Goal: Task Accomplishment & Management: Use online tool/utility

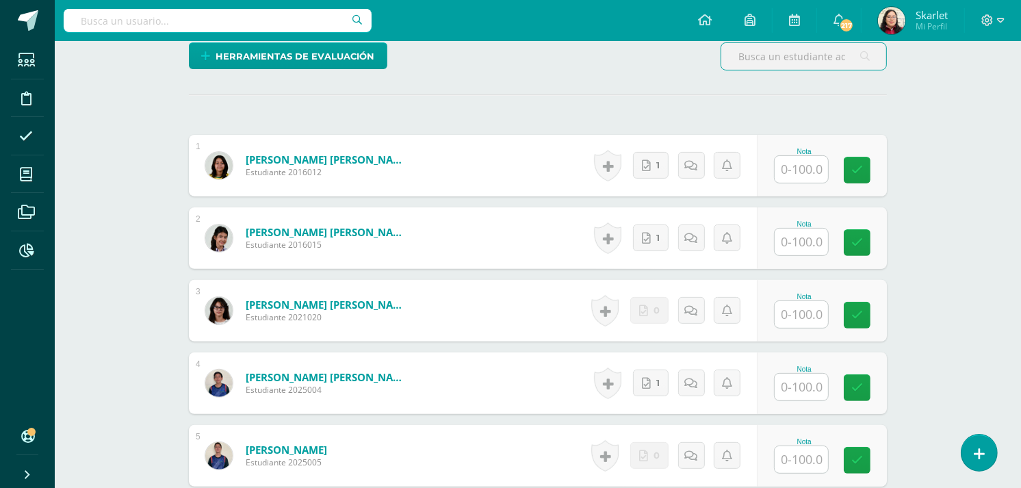
scroll to position [342, 0]
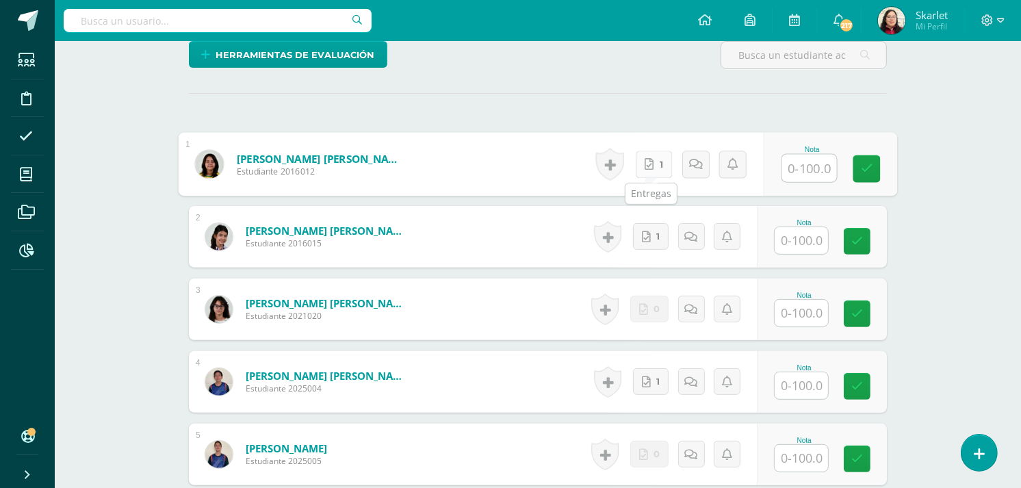
click at [648, 161] on icon at bounding box center [648, 164] width 9 height 12
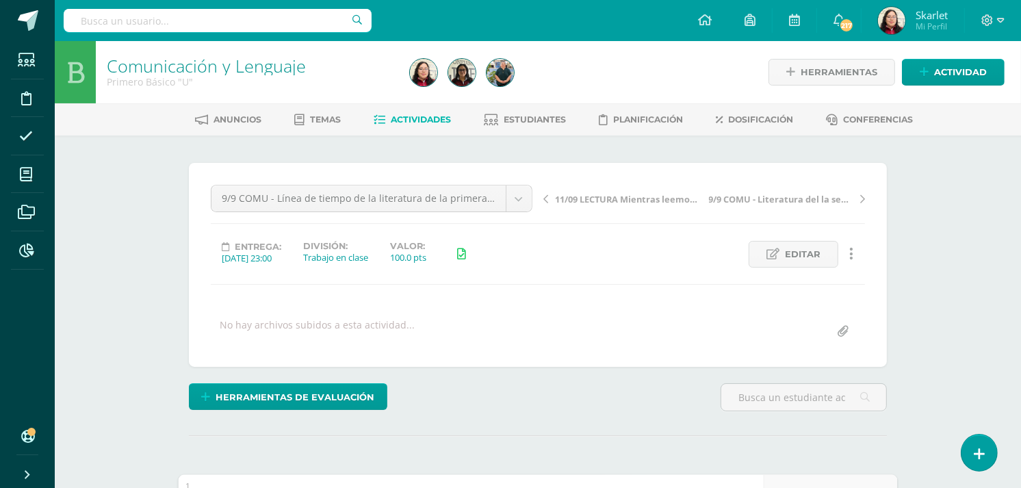
click at [433, 111] on link "Actividades" at bounding box center [412, 120] width 77 height 22
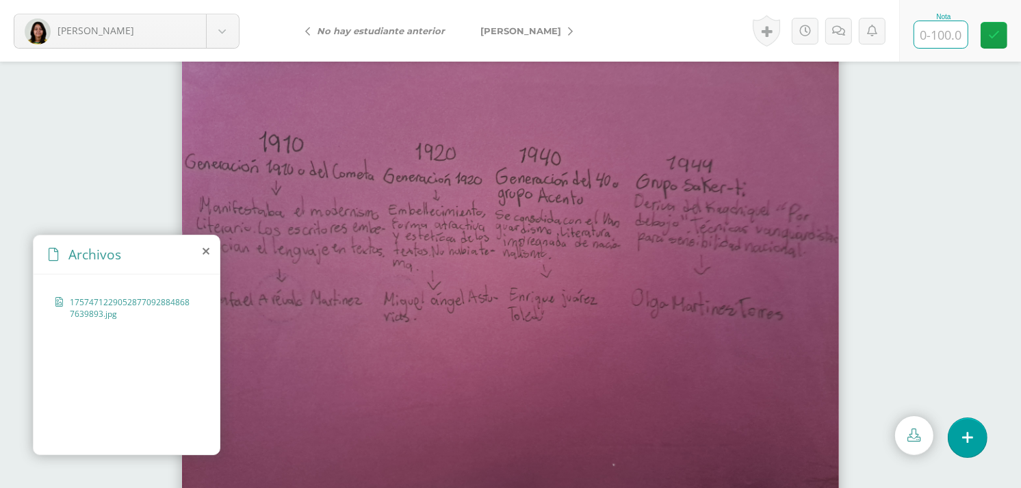
click at [936, 38] on input "text" at bounding box center [940, 34] width 53 height 27
type input "90"
click at [512, 23] on link "[PERSON_NAME]" at bounding box center [522, 30] width 121 height 33
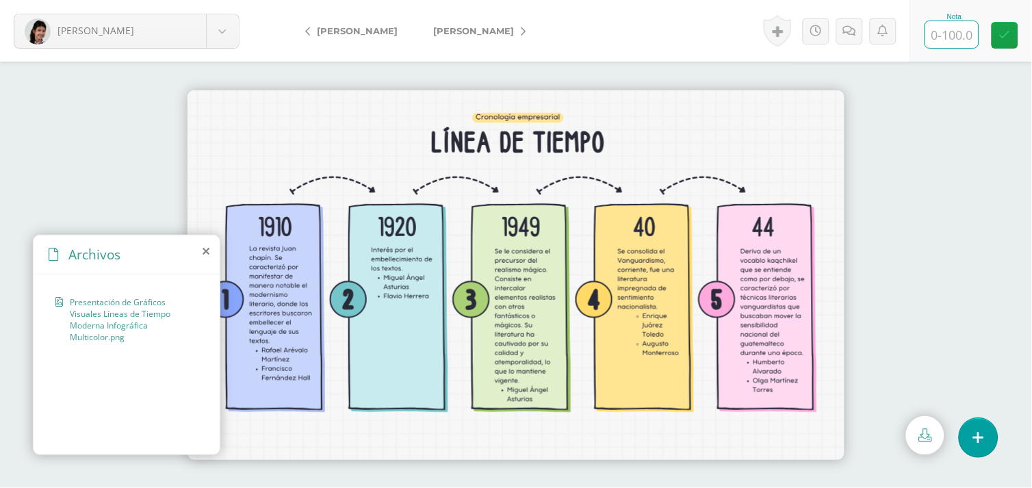
click at [941, 37] on input "text" at bounding box center [951, 34] width 53 height 27
type input "90"
click at [465, 29] on span "[PERSON_NAME]" at bounding box center [473, 30] width 81 height 11
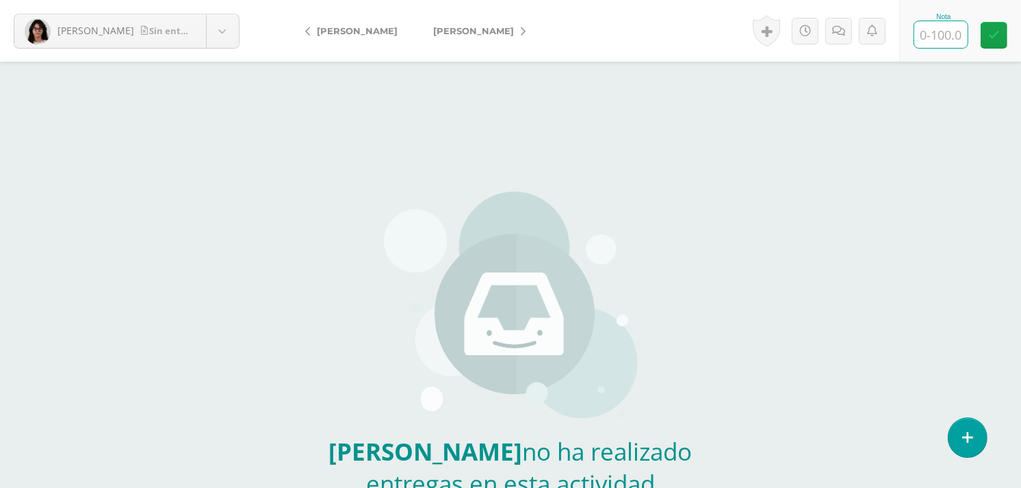
click at [924, 36] on input "text" at bounding box center [940, 34] width 53 height 27
type input "0"
click at [844, 38] on link at bounding box center [852, 31] width 27 height 27
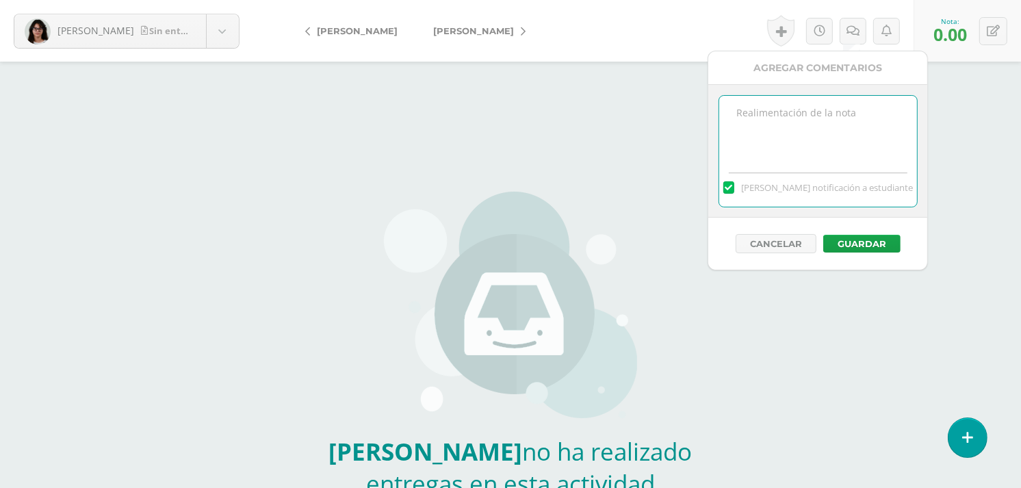
click at [741, 142] on textarea at bounding box center [818, 130] width 198 height 68
drag, startPoint x: 797, startPoint y: 137, endPoint x: 721, endPoint y: 104, distance: 82.7
click at [721, 104] on textarea "10/9 No se recibió material para calificar." at bounding box center [818, 130] width 198 height 68
type textarea "10/9 No se recibió material para calificar."
click at [853, 237] on button "Guardar" at bounding box center [861, 244] width 77 height 18
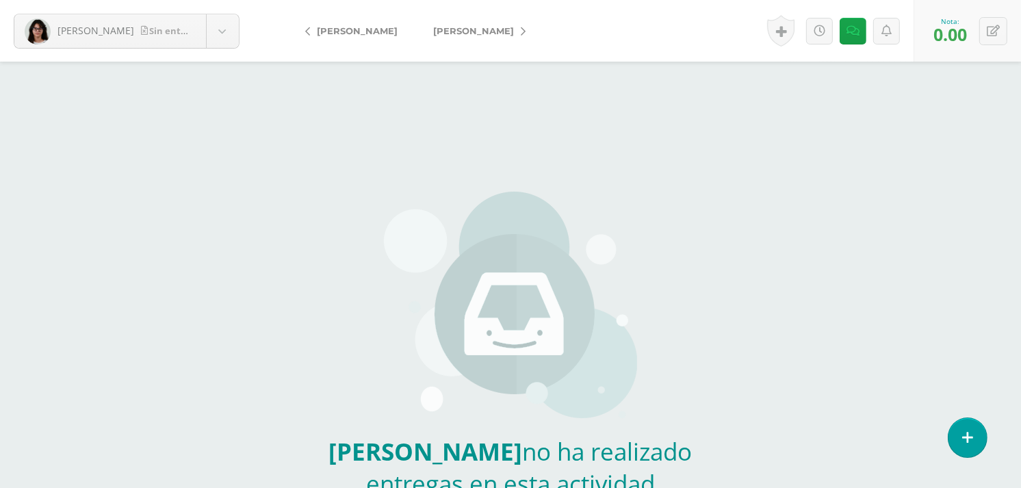
click at [443, 34] on span "[PERSON_NAME]" at bounding box center [473, 30] width 81 height 11
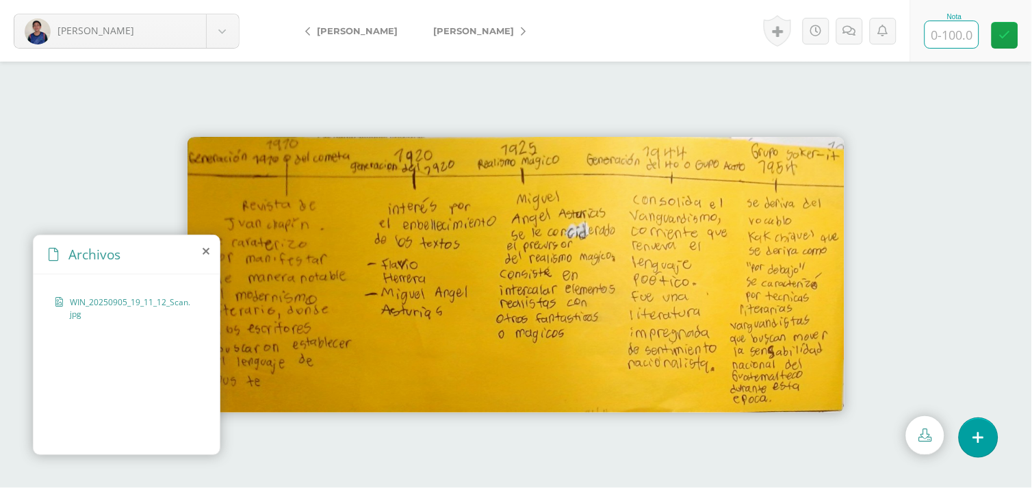
click at [944, 42] on input "text" at bounding box center [951, 34] width 53 height 27
type input "90"
click at [999, 34] on icon at bounding box center [1005, 35] width 12 height 12
click at [491, 24] on link "[PERSON_NAME]" at bounding box center [475, 30] width 121 height 33
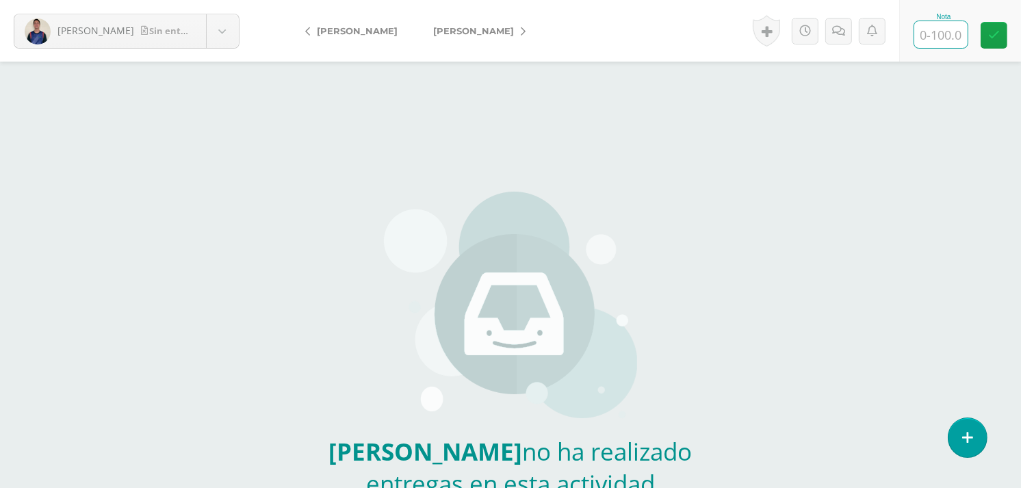
click at [940, 29] on input "text" at bounding box center [940, 34] width 53 height 27
type input "0"
click at [855, 31] on icon at bounding box center [852, 31] width 13 height 12
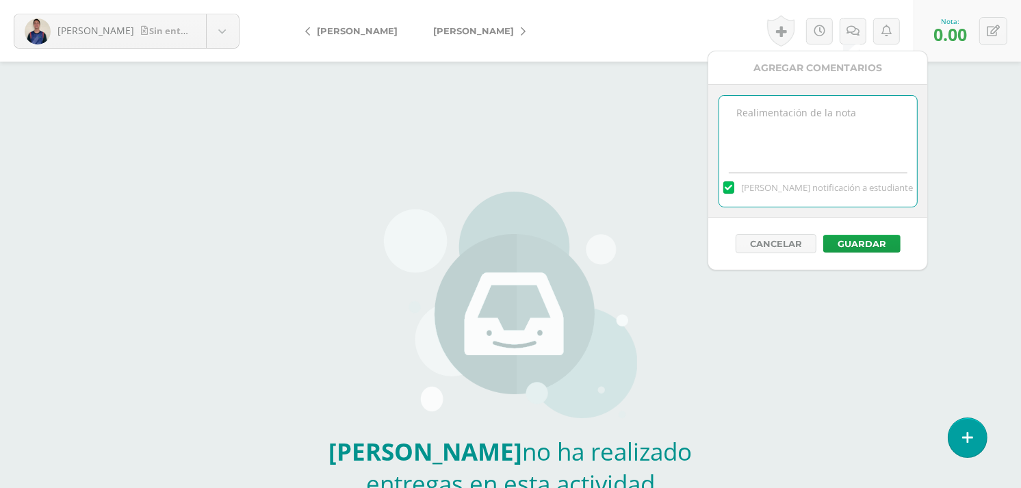
click at [857, 126] on textarea at bounding box center [818, 130] width 198 height 68
paste textarea "10/9 No se recibió material para calificar."
type textarea "10/9 No se recibió material para calificar."
click at [866, 243] on button "Guardar" at bounding box center [861, 244] width 77 height 18
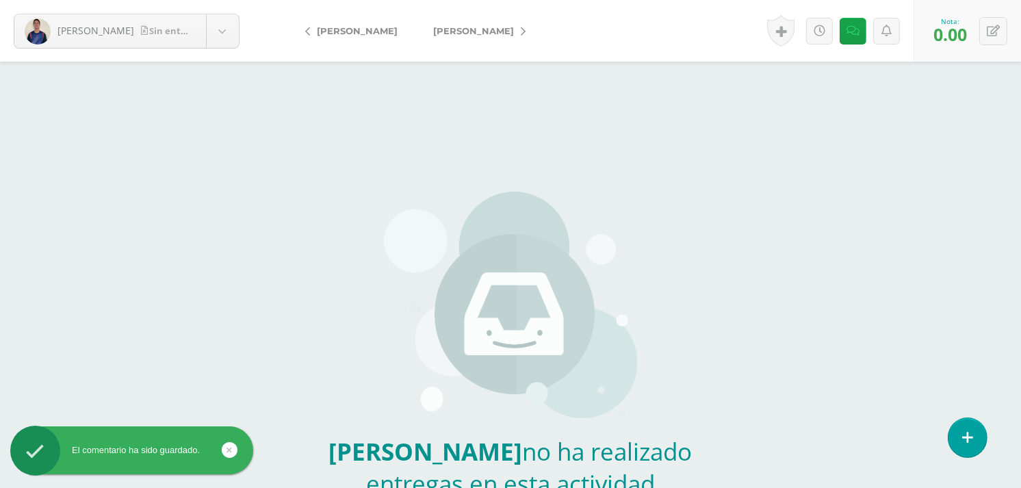
click at [436, 27] on span "[PERSON_NAME]" at bounding box center [473, 30] width 81 height 11
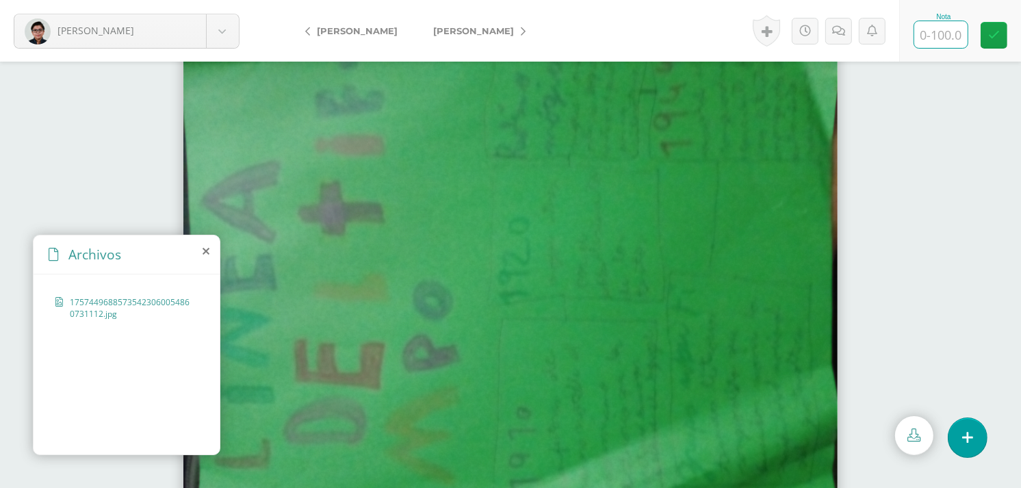
click at [933, 29] on input "text" at bounding box center [940, 34] width 53 height 27
type input "9"
type input "8"
type input "90"
click at [514, 31] on span "[PERSON_NAME]" at bounding box center [473, 30] width 81 height 11
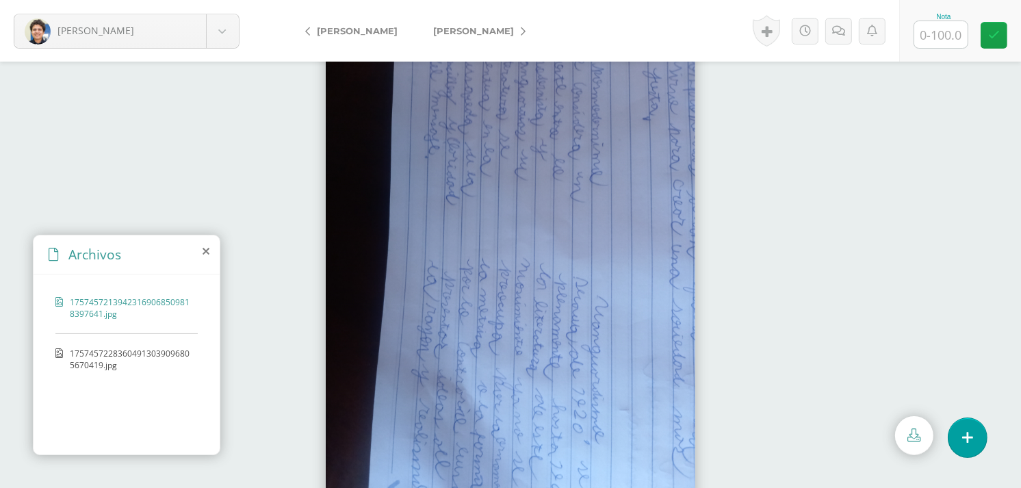
click at [90, 364] on span "17574572283604913039096805670419.jpg" at bounding box center [130, 359] width 121 height 23
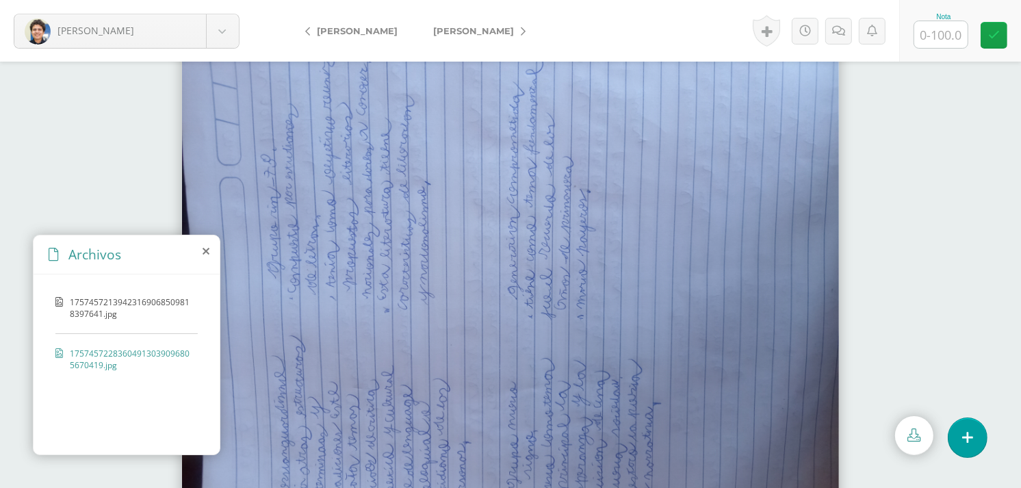
click at [935, 49] on div "Nota" at bounding box center [960, 31] width 122 height 62
click at [935, 36] on input "text" at bounding box center [940, 34] width 53 height 27
type input "7"
type input "80"
click at [840, 29] on icon at bounding box center [843, 31] width 13 height 12
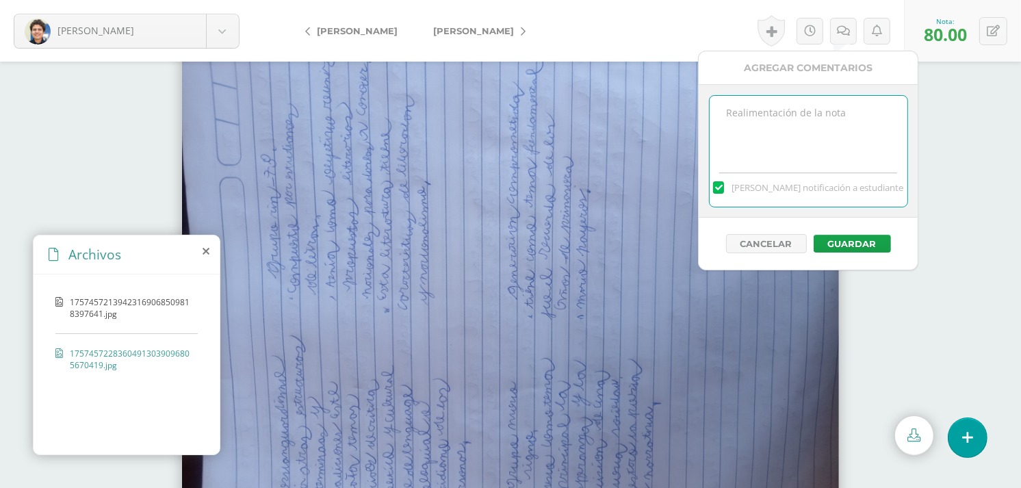
click at [833, 145] on textarea at bounding box center [808, 130] width 198 height 68
type textarea "10/9 El ejercicio es una línea de tiempo, este ejercicio no parece línea de tie…"
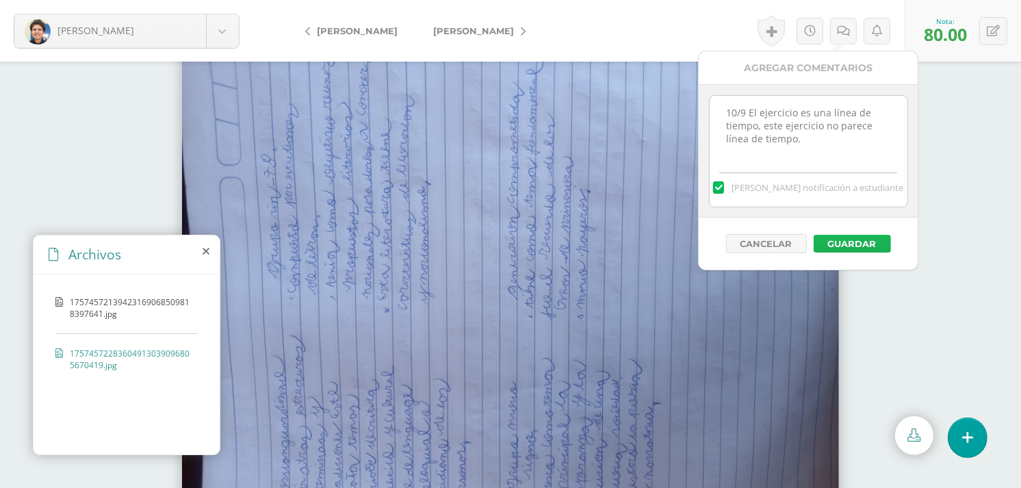
click at [845, 241] on button "Guardar" at bounding box center [851, 244] width 77 height 18
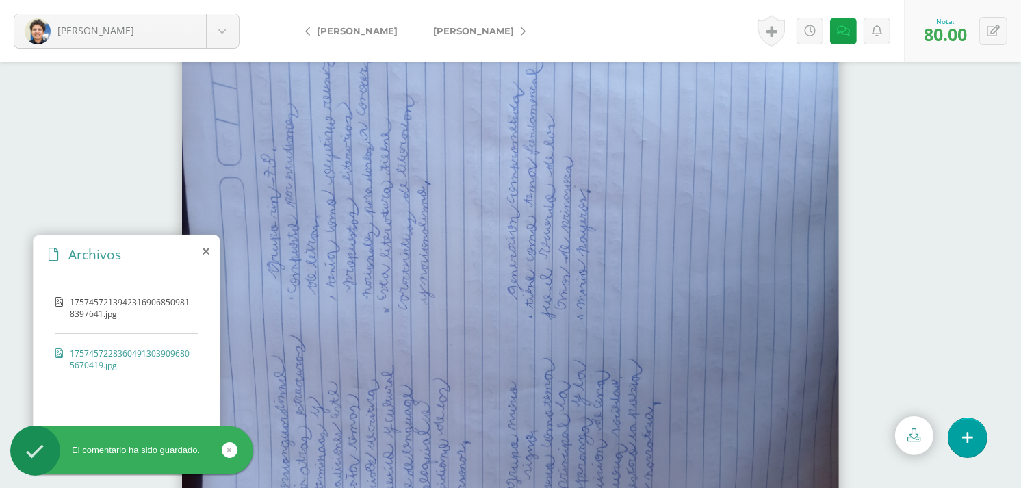
click at [441, 29] on span "[PERSON_NAME]" at bounding box center [473, 30] width 81 height 11
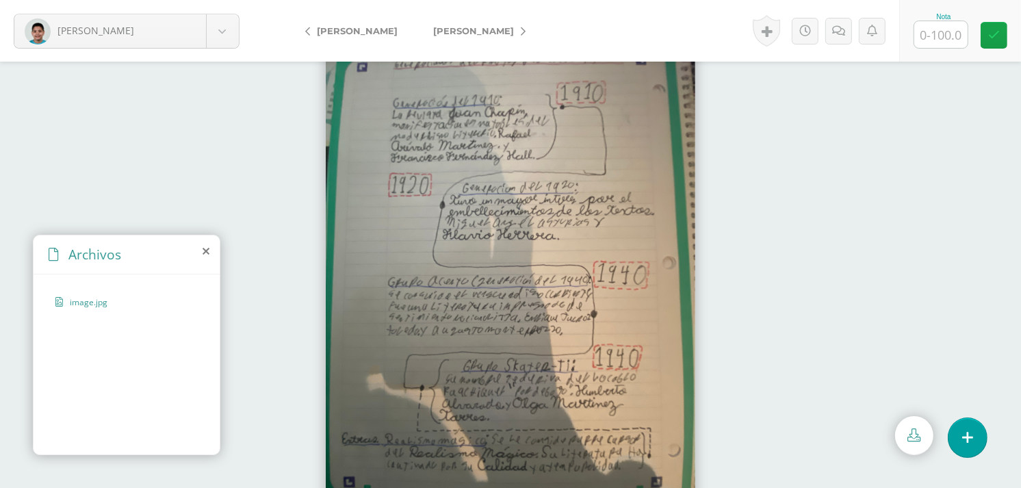
click at [940, 37] on input "text" at bounding box center [940, 34] width 53 height 27
type input "100"
click at [486, 28] on span "[PERSON_NAME]" at bounding box center [473, 30] width 81 height 11
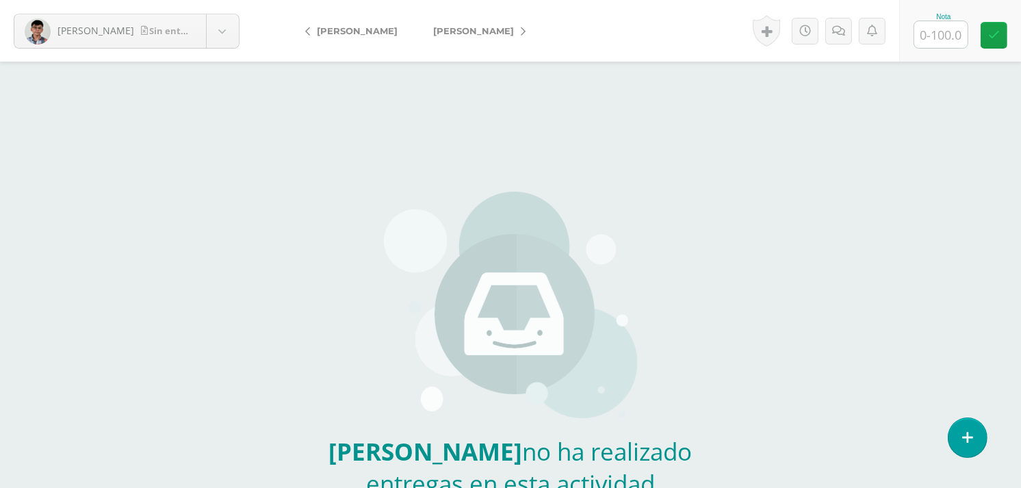
type input "0"
click at [943, 38] on input "0" at bounding box center [940, 34] width 53 height 27
click at [846, 35] on icon at bounding box center [852, 31] width 13 height 12
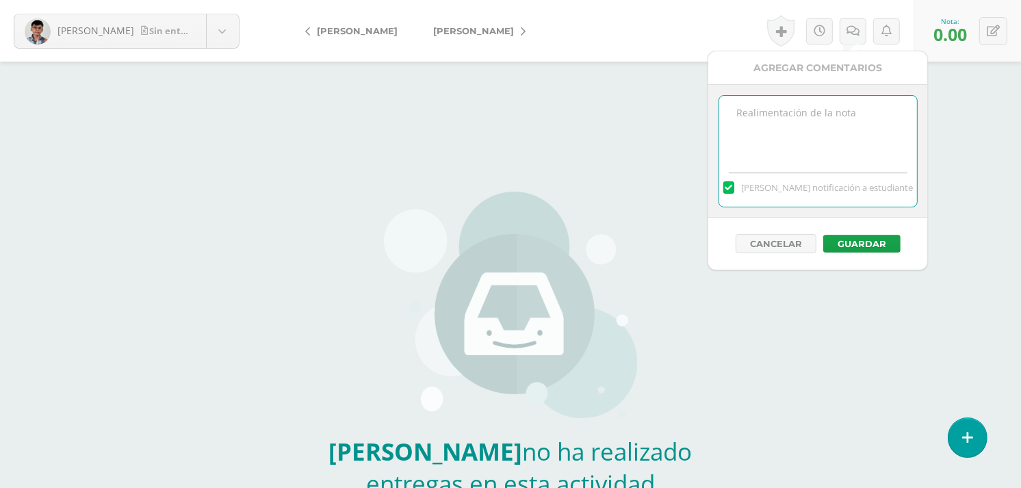
click at [828, 142] on textarea at bounding box center [818, 130] width 198 height 68
paste textarea "10/9 No se recibió material para calificar."
type textarea "10/9 No se recibió material para calificar."
click at [850, 242] on button "Guardar" at bounding box center [861, 244] width 77 height 18
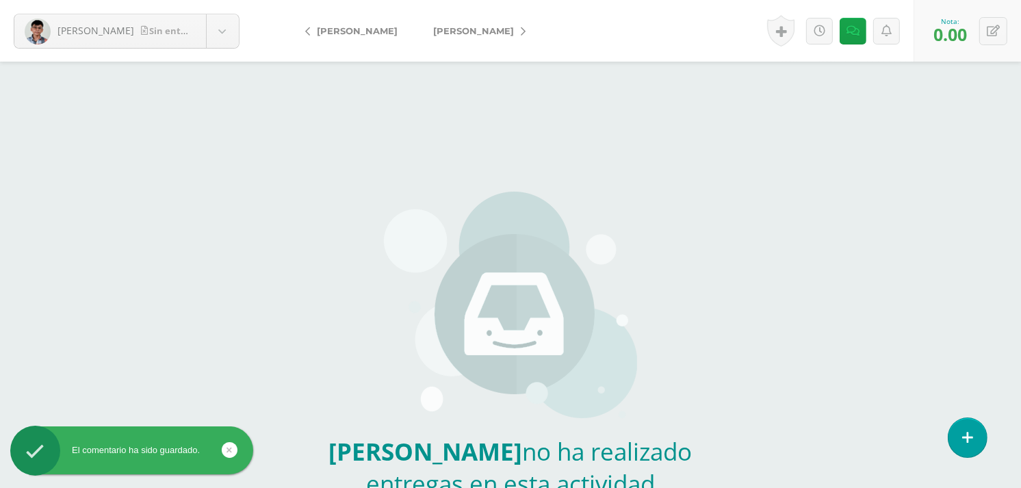
click at [435, 29] on span "[PERSON_NAME]" at bounding box center [473, 30] width 81 height 11
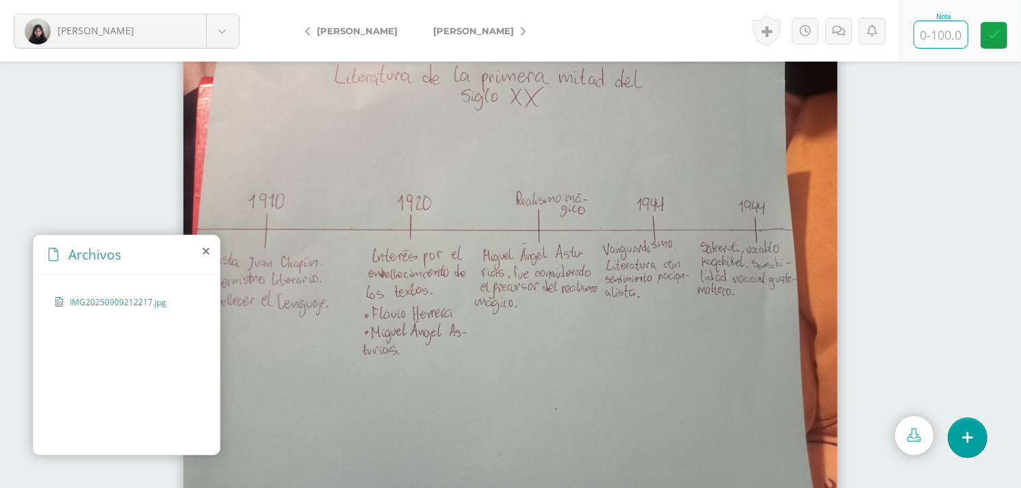
click at [954, 38] on input "text" at bounding box center [940, 34] width 53 height 27
type input "100"
click at [484, 24] on link "[PERSON_NAME]" at bounding box center [475, 30] width 121 height 33
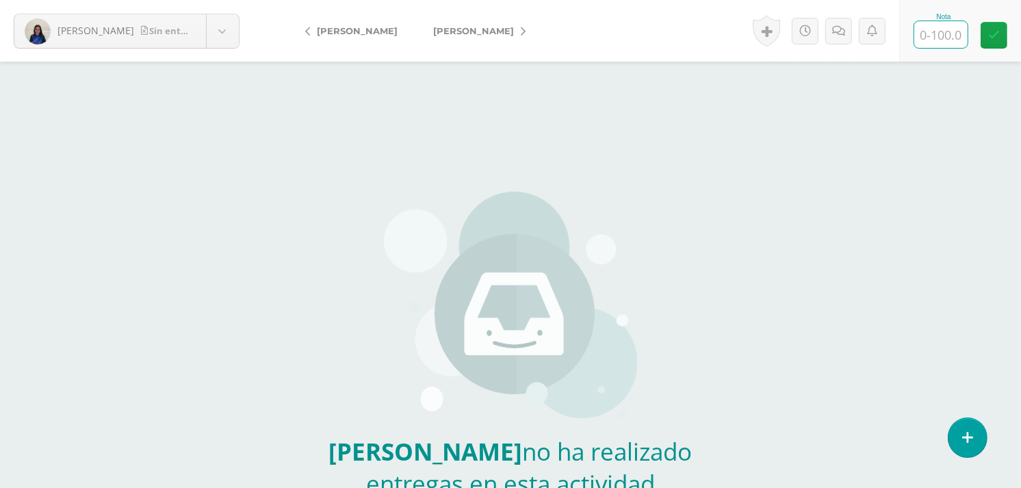
click at [959, 35] on input "text" at bounding box center [940, 34] width 53 height 27
type input "0"
click at [839, 35] on link at bounding box center [852, 31] width 27 height 27
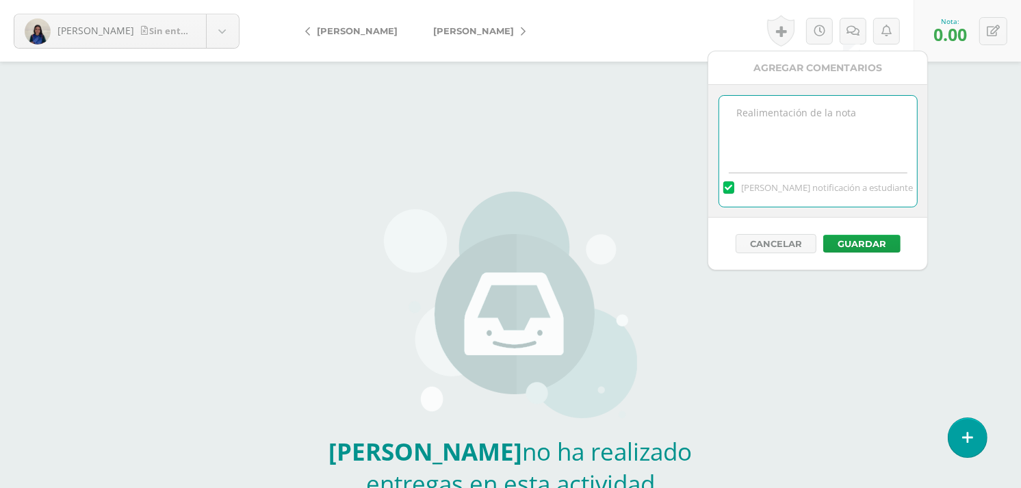
click at [822, 119] on textarea at bounding box center [818, 130] width 198 height 68
paste textarea "10/9 No se recibió material para calificar."
type textarea "10/9 No se recibió material para calificar. Te vi trabajando en clase."
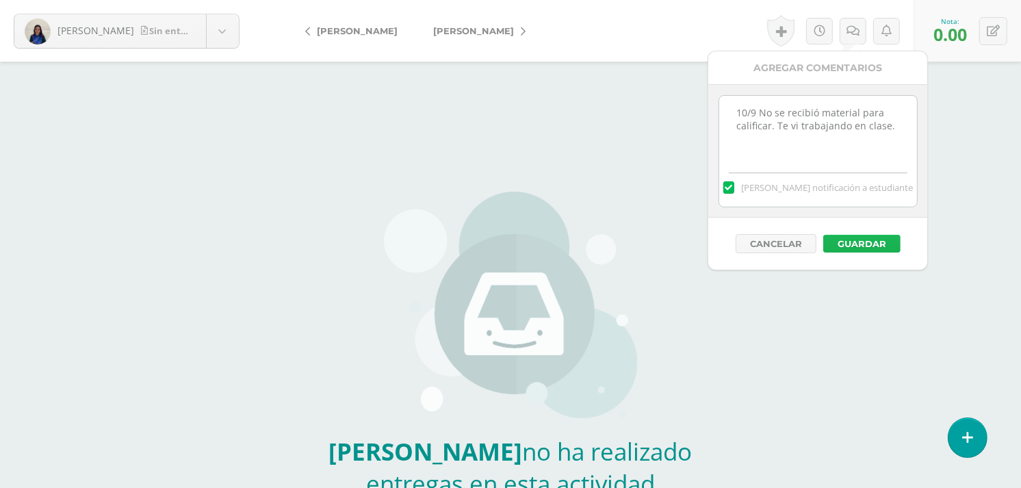
click at [864, 250] on button "Guardar" at bounding box center [861, 244] width 77 height 18
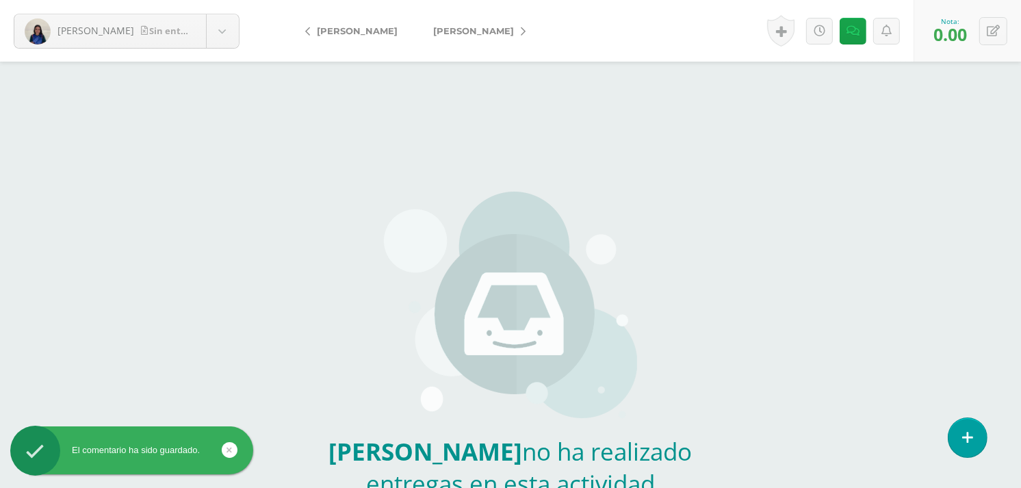
click at [456, 36] on link "[PERSON_NAME]" at bounding box center [475, 30] width 121 height 33
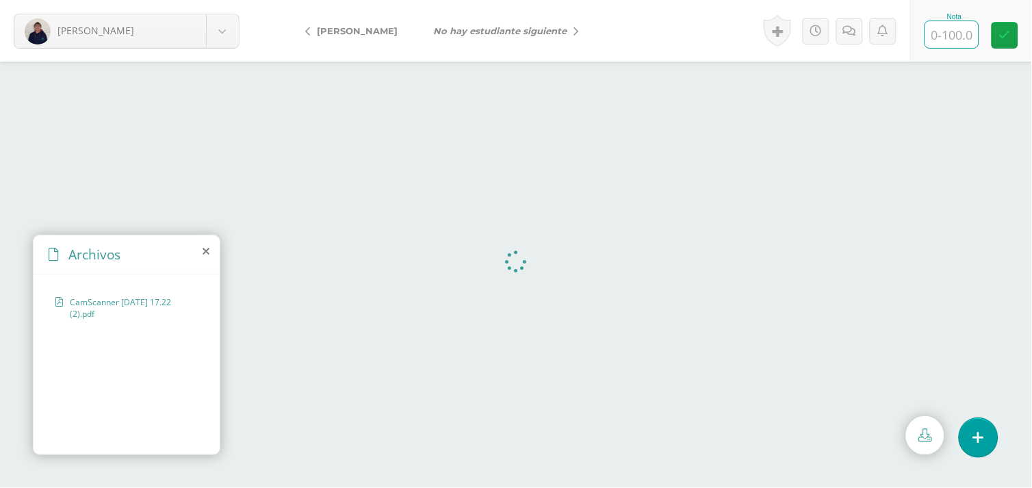
click at [951, 34] on input "text" at bounding box center [951, 34] width 53 height 27
click at [928, 32] on input "text" at bounding box center [951, 34] width 53 height 27
type input "0"
click at [872, 31] on link at bounding box center [863, 31] width 27 height 27
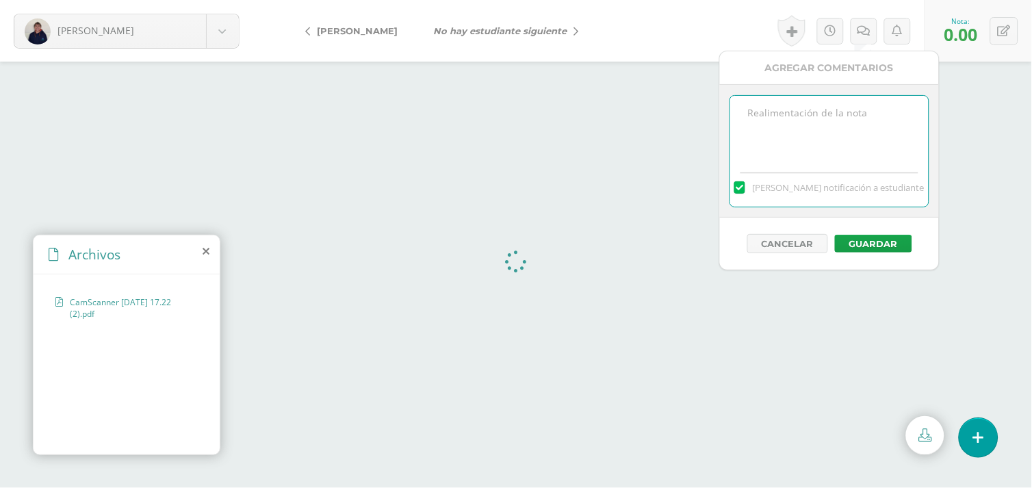
click at [809, 129] on textarea at bounding box center [829, 130] width 198 height 68
type textarea "10/9 Esta no es la actividad solicitada y las imágnes son poco legibles."
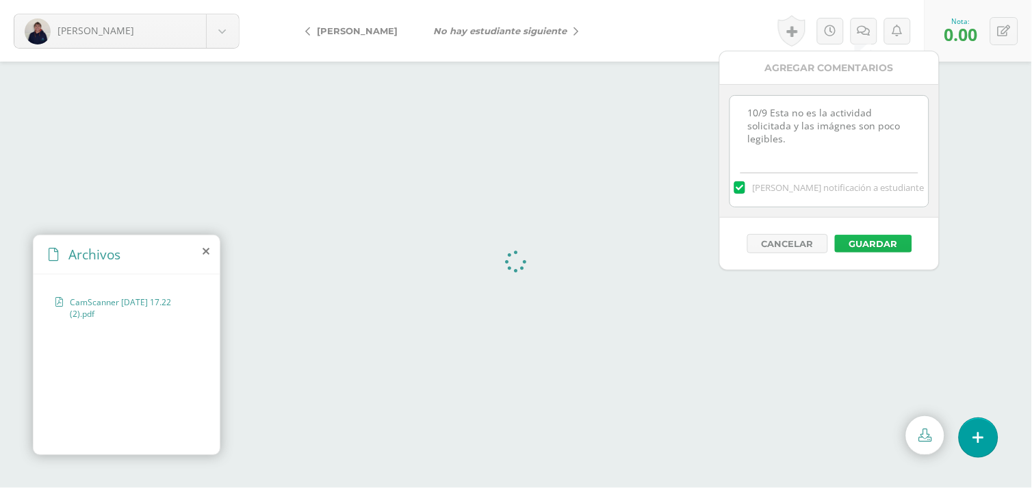
click at [860, 243] on button "Guardar" at bounding box center [873, 244] width 77 height 18
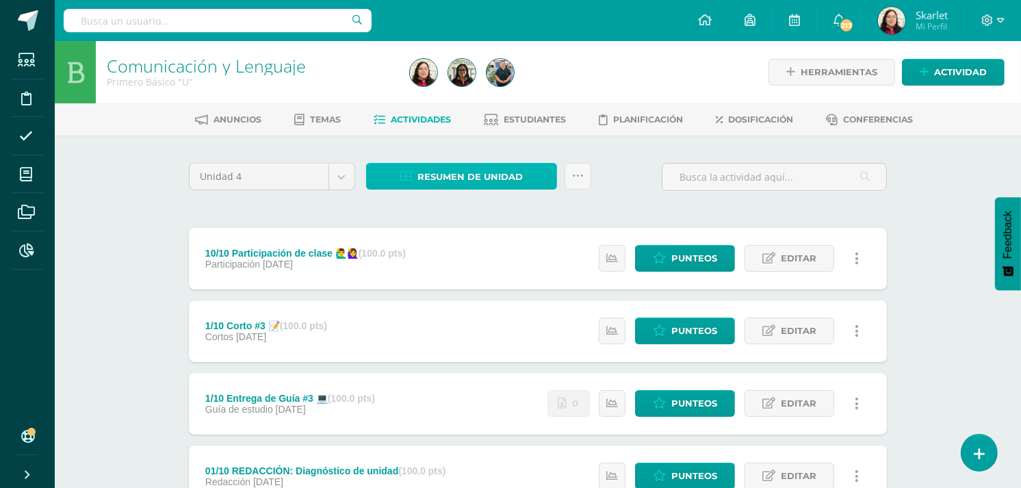
click at [454, 175] on span "Resumen de unidad" at bounding box center [469, 176] width 105 height 25
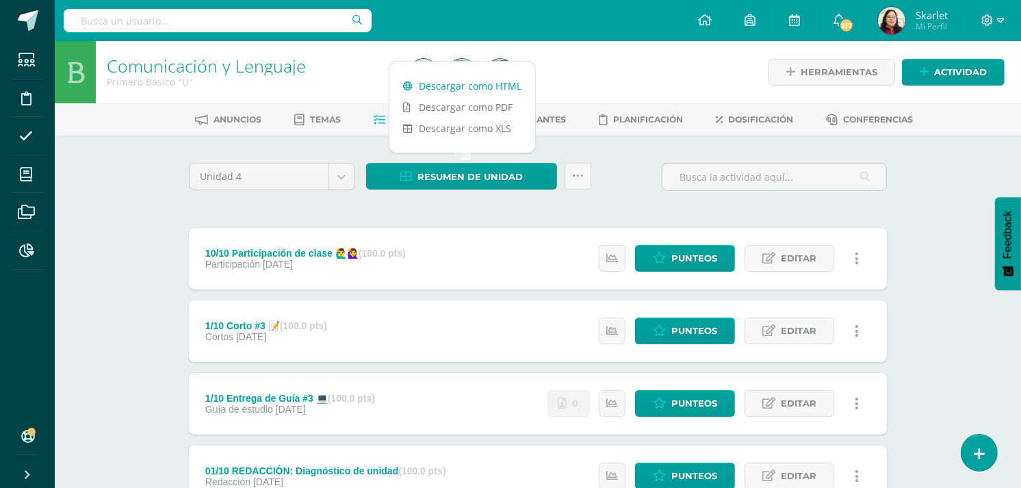
click at [445, 78] on link "Descargar como HTML" at bounding box center [462, 85] width 146 height 21
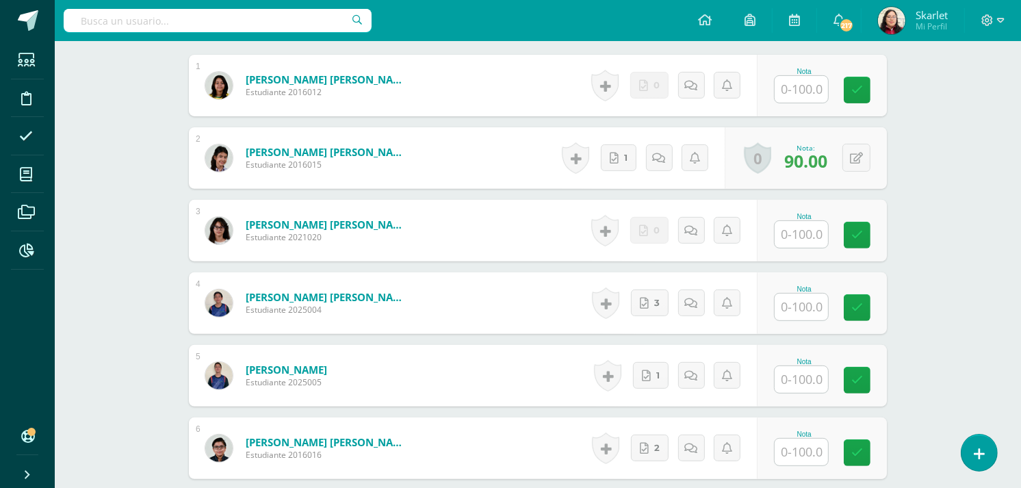
scroll to position [417, 0]
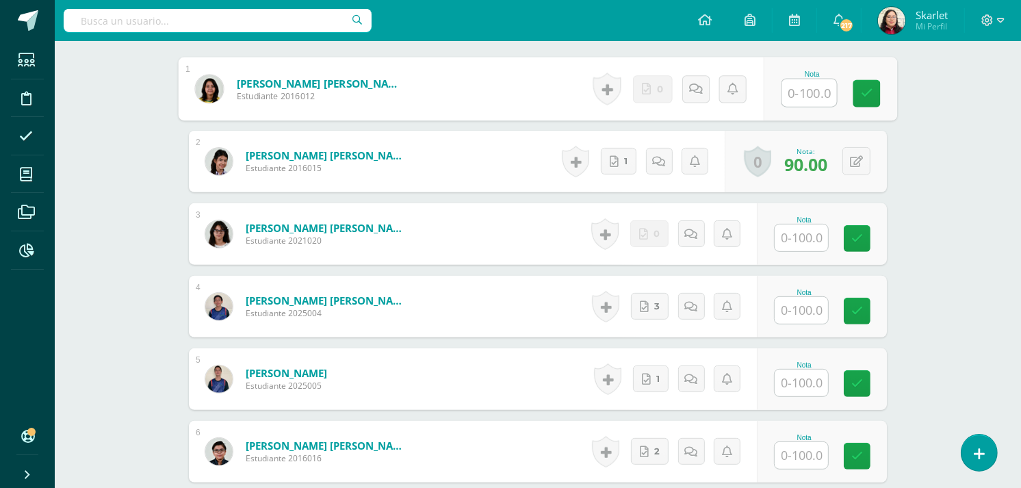
click at [805, 97] on input "text" at bounding box center [809, 92] width 55 height 27
type input "0"
click at [706, 90] on icon at bounding box center [711, 89] width 14 height 12
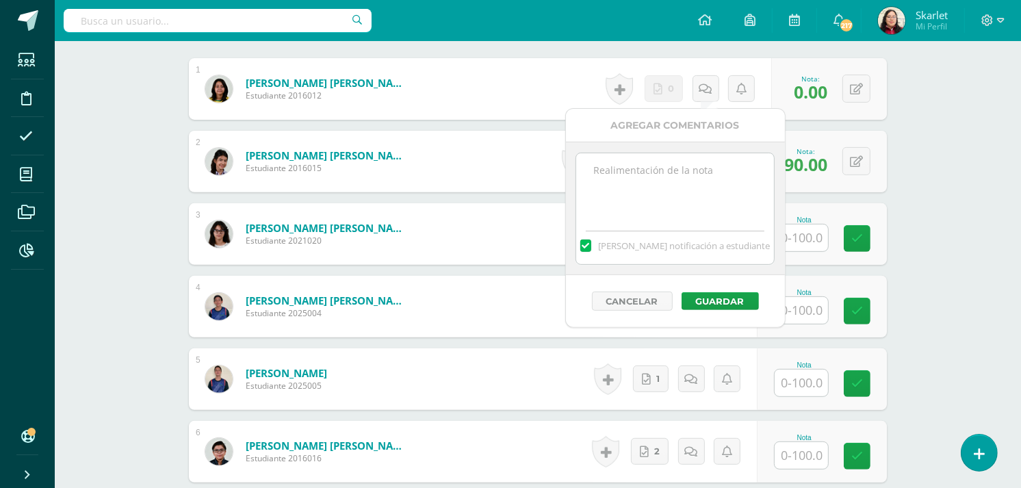
click at [651, 169] on textarea at bounding box center [675, 187] width 198 height 68
paste textarea "10/9 No se recibió material para calificar."
type textarea "10/9 No se recibió material para calificar."
click at [714, 297] on button "Guardar" at bounding box center [719, 301] width 77 height 18
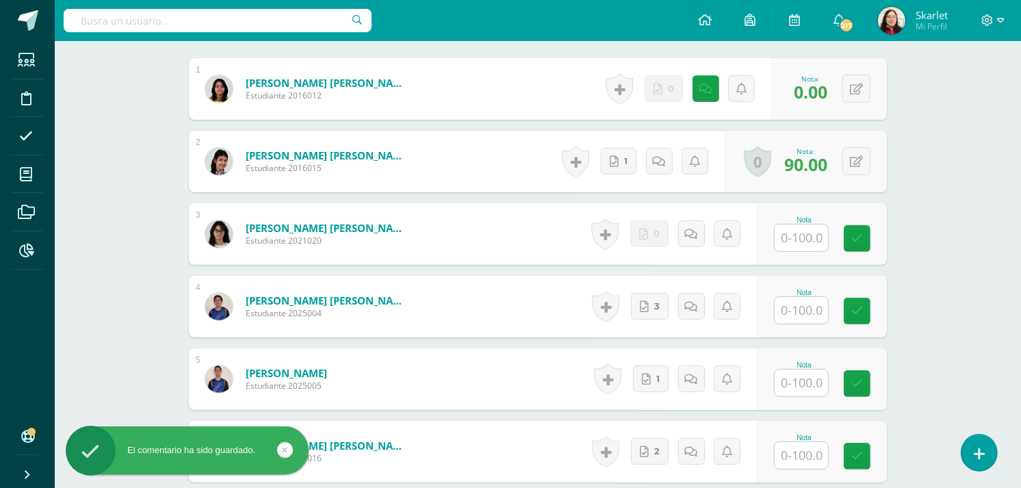
click at [789, 237] on input "text" at bounding box center [800, 237] width 53 height 27
type input "0"
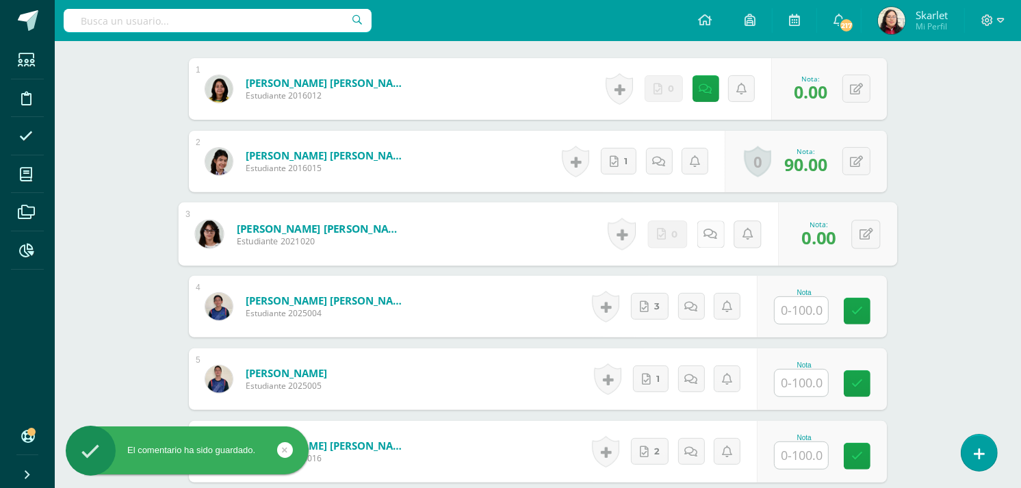
click at [707, 237] on icon at bounding box center [711, 234] width 14 height 12
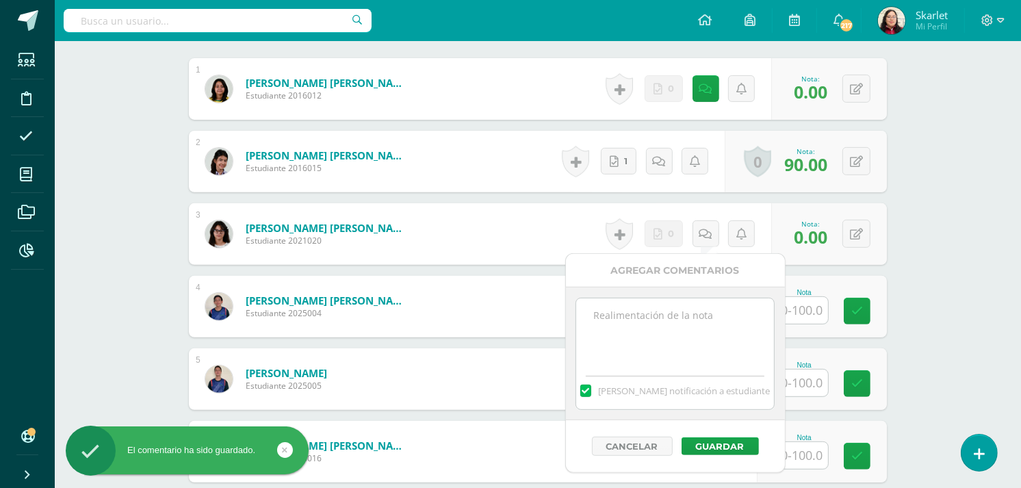
click at [662, 345] on textarea at bounding box center [675, 332] width 198 height 68
paste textarea "10/9 No se recibió material para calificar."
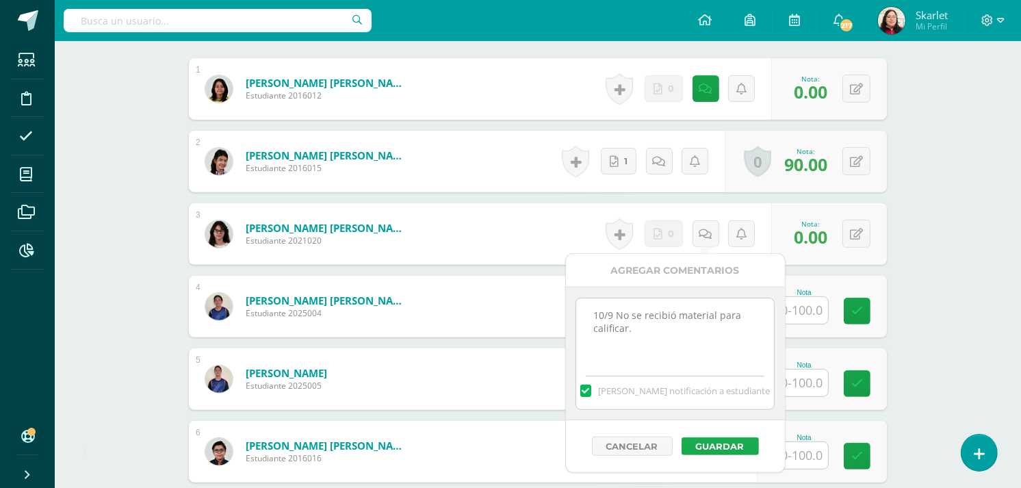
type textarea "10/9 No se recibió material para calificar."
click at [699, 447] on button "Guardar" at bounding box center [719, 446] width 77 height 18
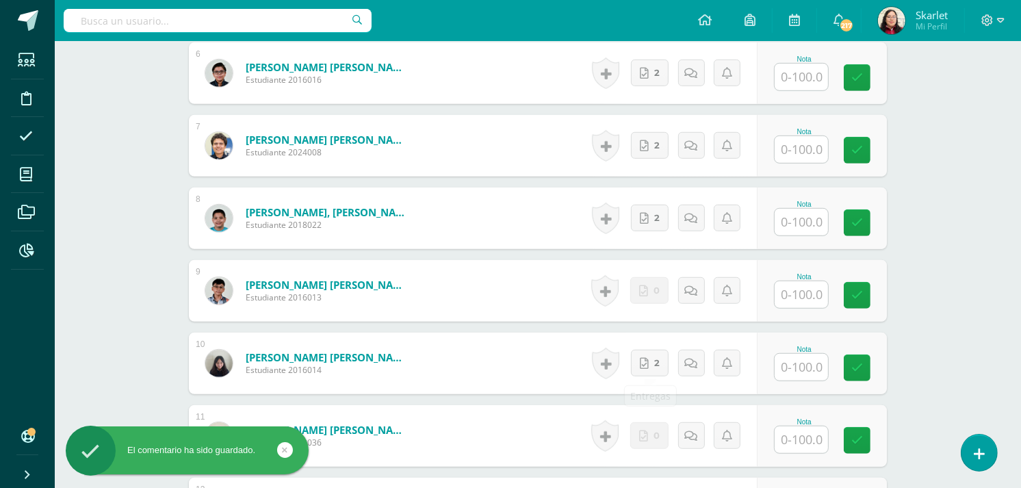
scroll to position [796, 0]
click at [800, 283] on input "text" at bounding box center [809, 293] width 55 height 27
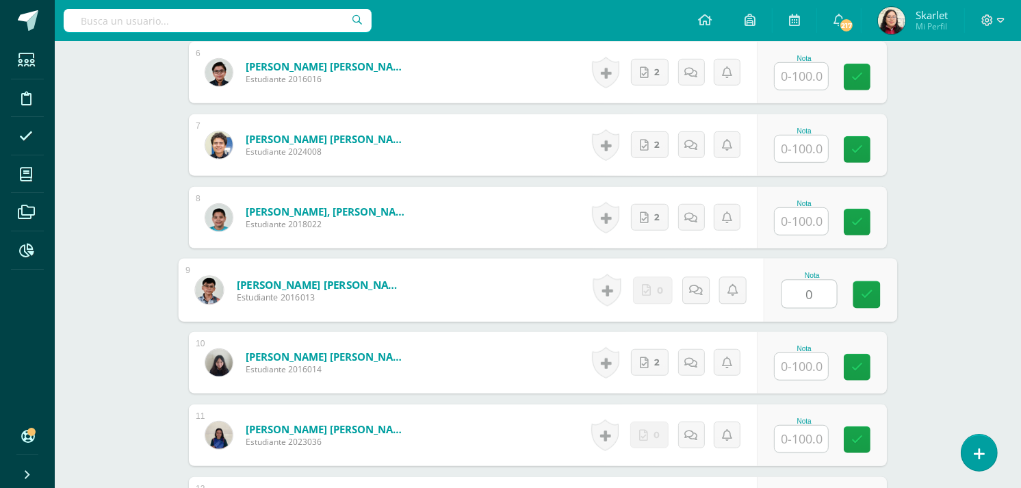
type input "0"
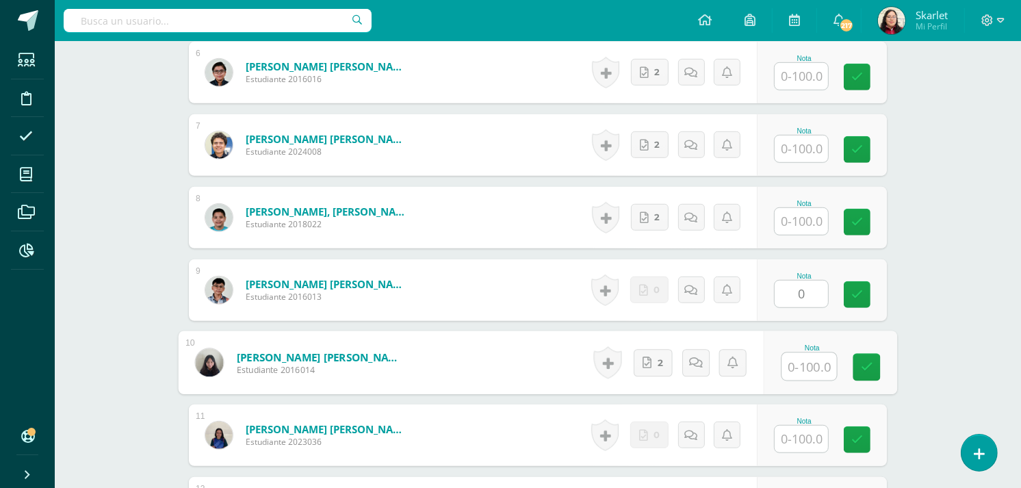
click at [873, 294] on div "Nota 0" at bounding box center [822, 290] width 130 height 62
drag, startPoint x: 873, startPoint y: 294, endPoint x: 862, endPoint y: 296, distance: 11.0
click at [862, 296] on icon at bounding box center [857, 295] width 12 height 12
click at [855, 299] on icon at bounding box center [857, 295] width 12 height 12
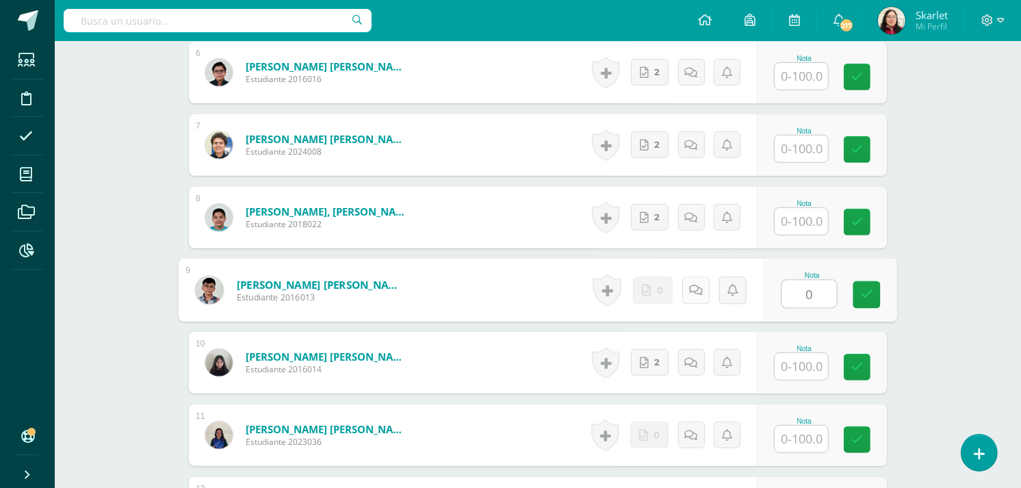
click at [685, 301] on link at bounding box center [695, 289] width 27 height 27
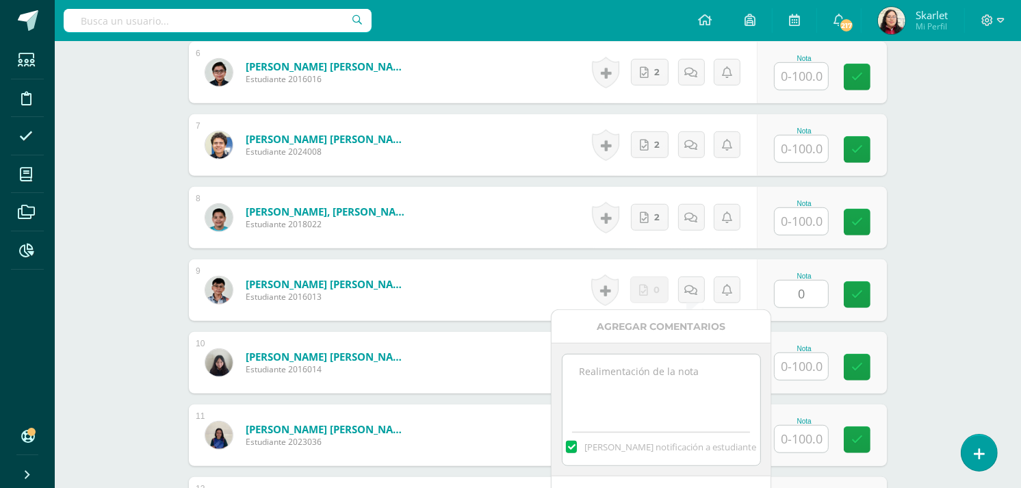
click at [666, 371] on textarea at bounding box center [661, 388] width 198 height 68
paste textarea "10/9 No se recibió material para calificar."
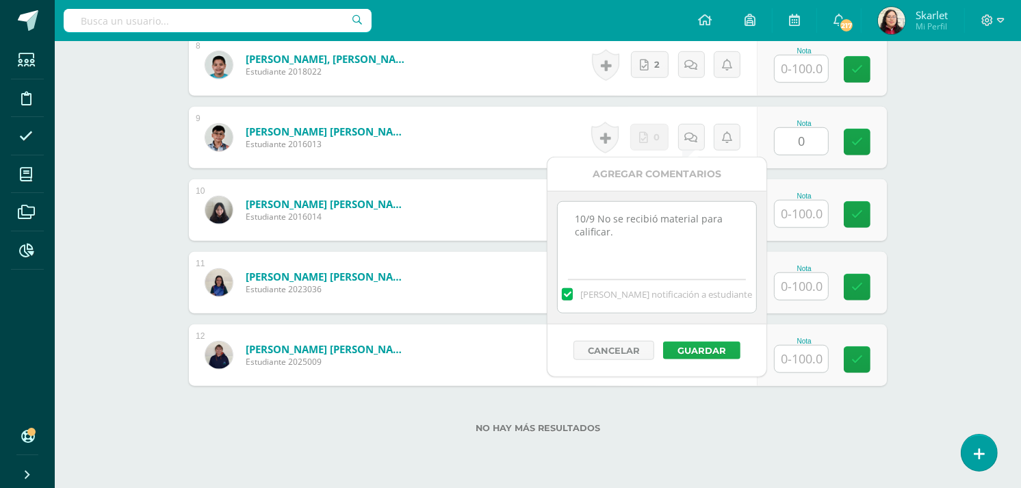
type textarea "10/9 No se recibió material para calificar."
click at [693, 349] on button "Guardar" at bounding box center [701, 350] width 77 height 18
click at [679, 349] on button "Guardar" at bounding box center [701, 350] width 77 height 18
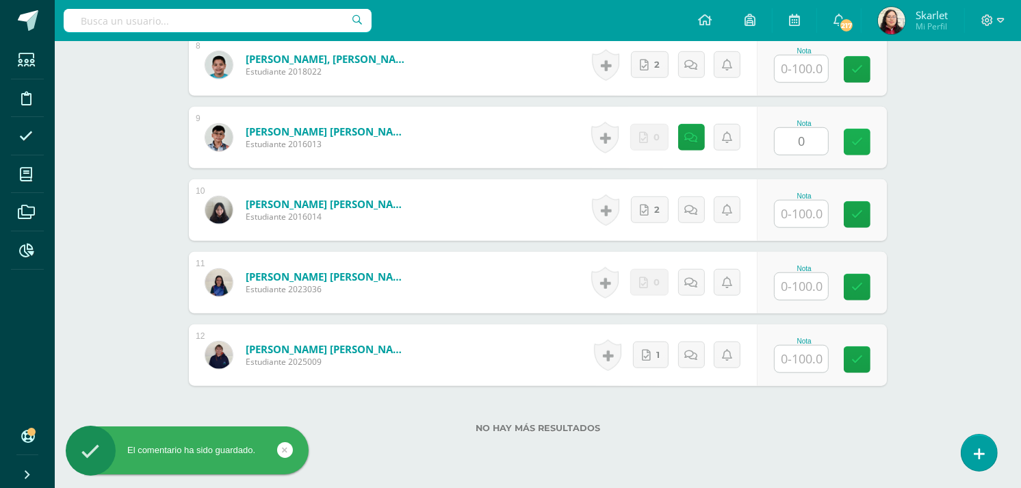
click at [851, 144] on icon at bounding box center [857, 142] width 12 height 12
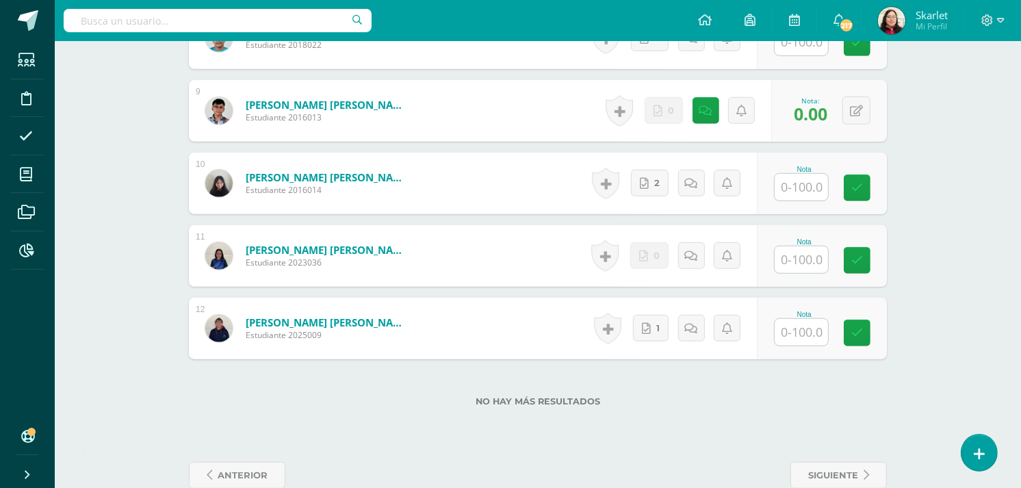
click at [815, 264] on input "text" at bounding box center [800, 259] width 53 height 27
type input "0"
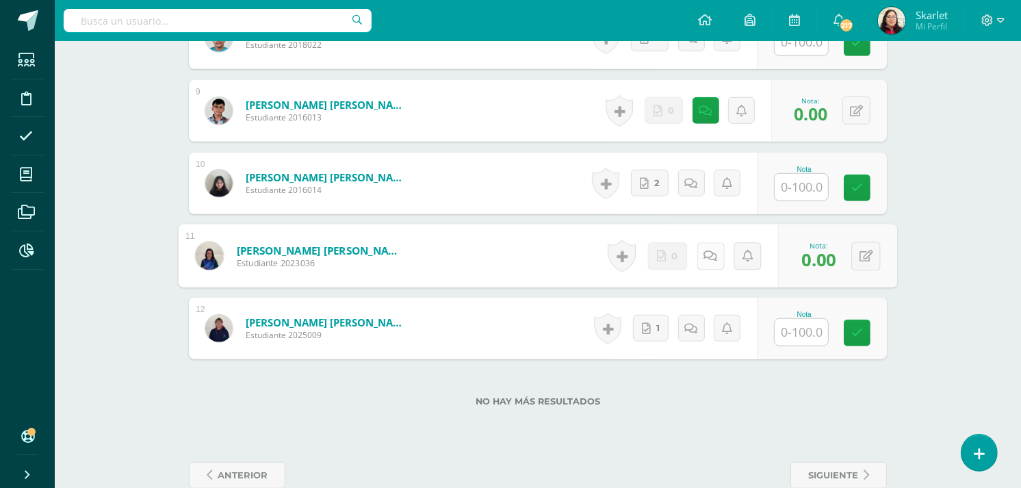
click at [715, 255] on link at bounding box center [709, 255] width 27 height 27
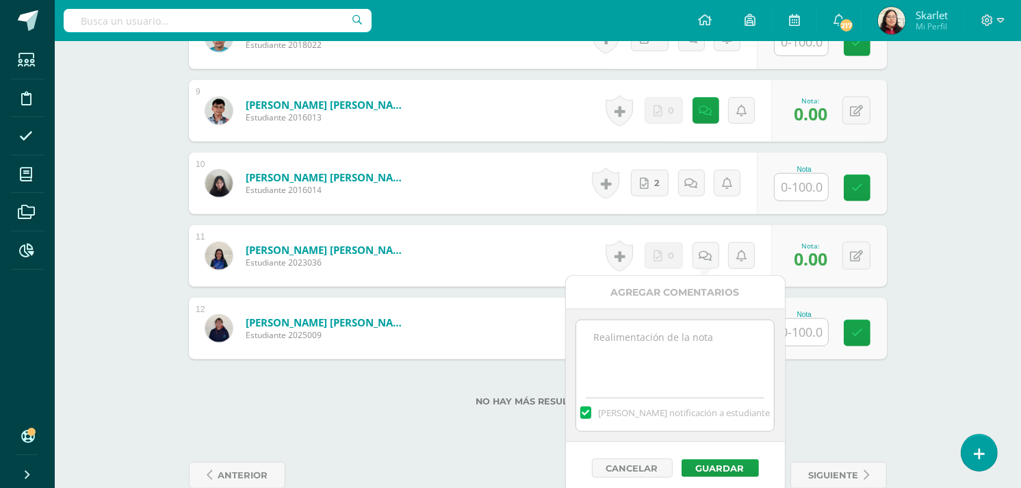
click at [623, 366] on textarea at bounding box center [675, 354] width 198 height 68
paste textarea "10/9 No se recibió material para calificar."
type textarea "10/9 No se recibió material para calificar."
click at [701, 464] on button "Guardar" at bounding box center [719, 468] width 77 height 18
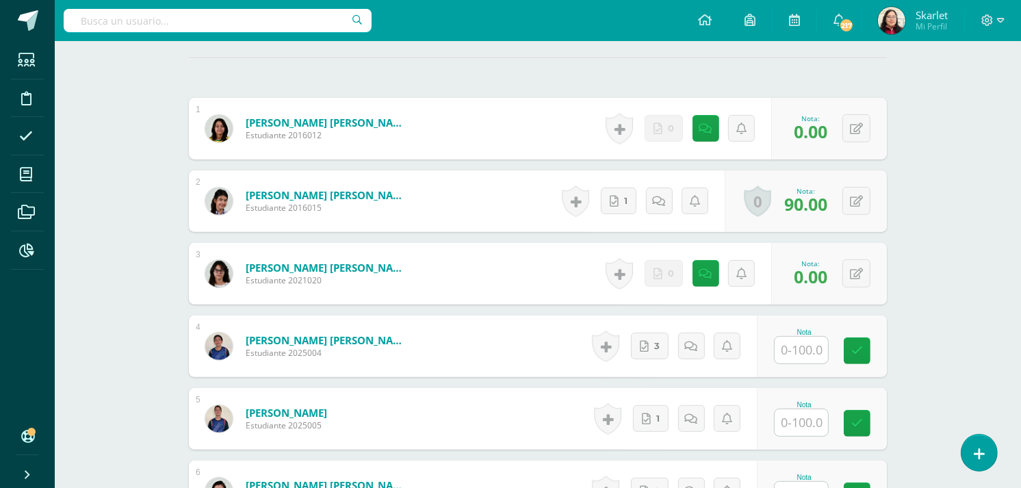
scroll to position [378, 0]
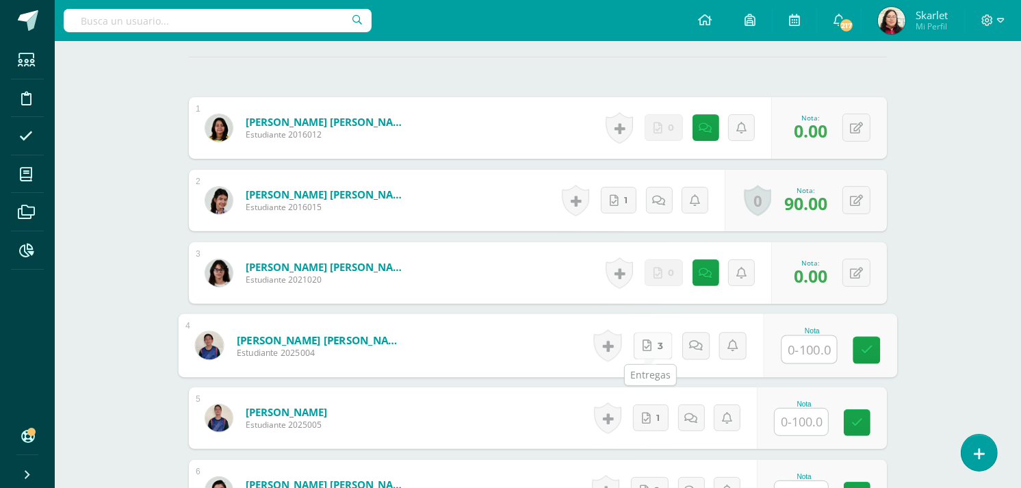
click at [657, 350] on span "3" at bounding box center [659, 345] width 5 height 26
click at [648, 350] on icon at bounding box center [646, 345] width 9 height 12
